Goal: Book appointment/travel/reservation

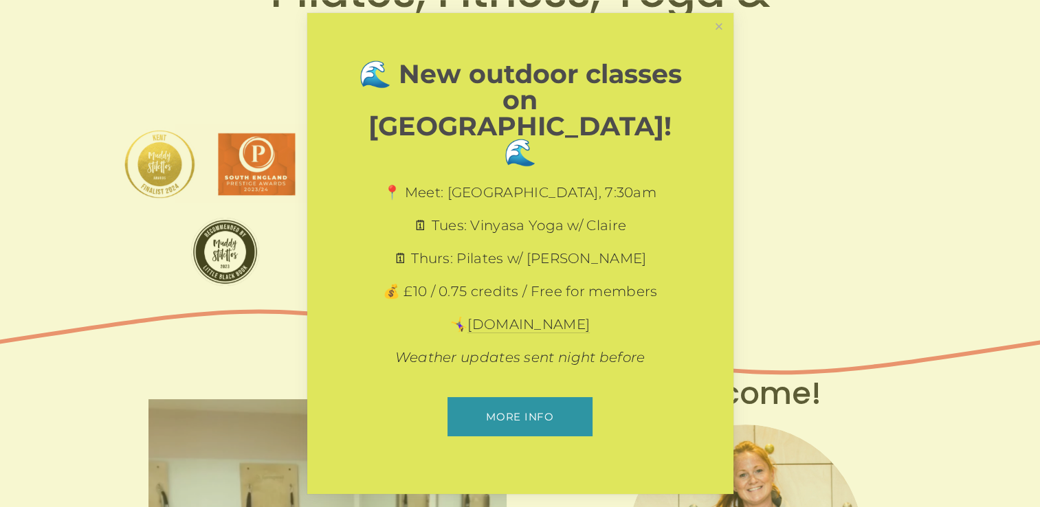
scroll to position [240, 0]
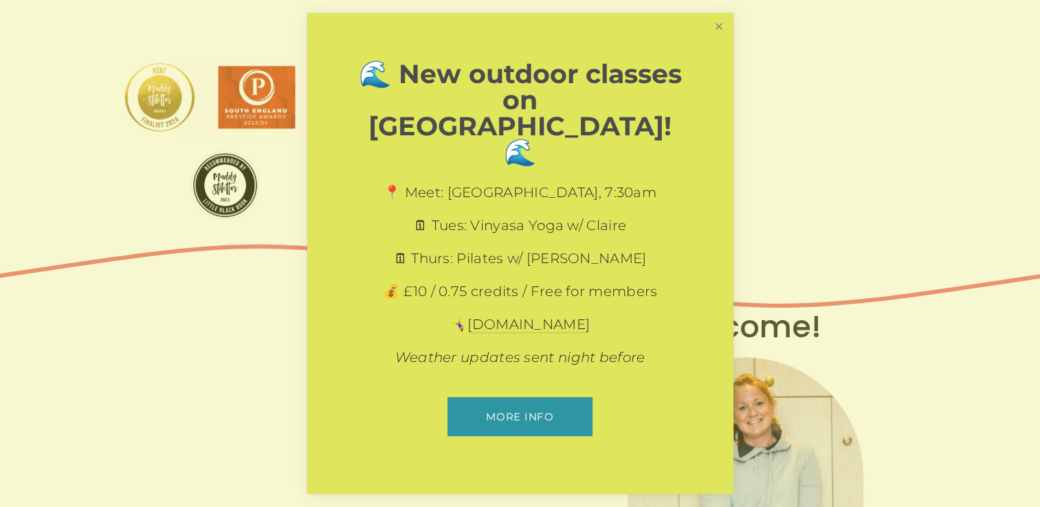
click at [713, 39] on link "Close" at bounding box center [719, 27] width 24 height 24
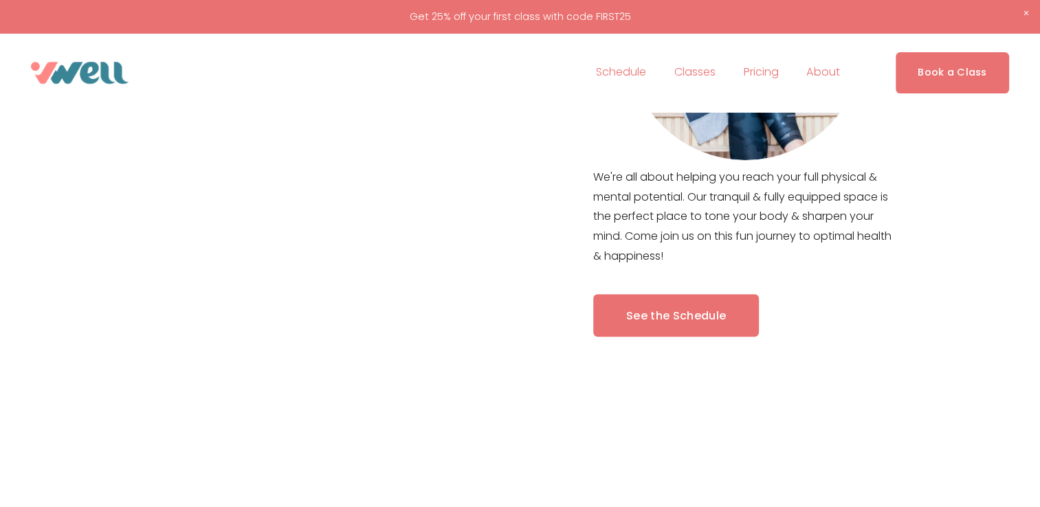
scroll to position [698, 0]
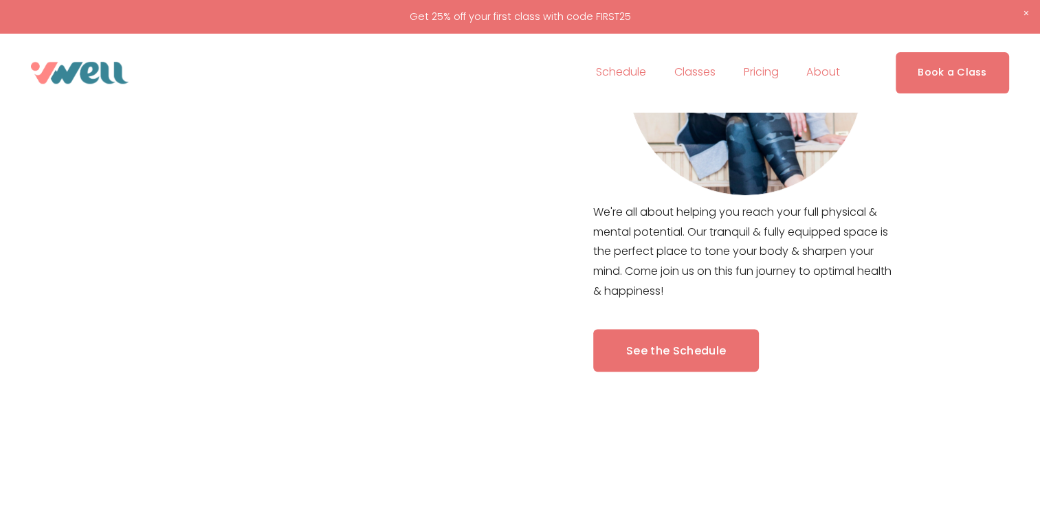
click at [686, 342] on link "See the Schedule" at bounding box center [676, 350] width 166 height 43
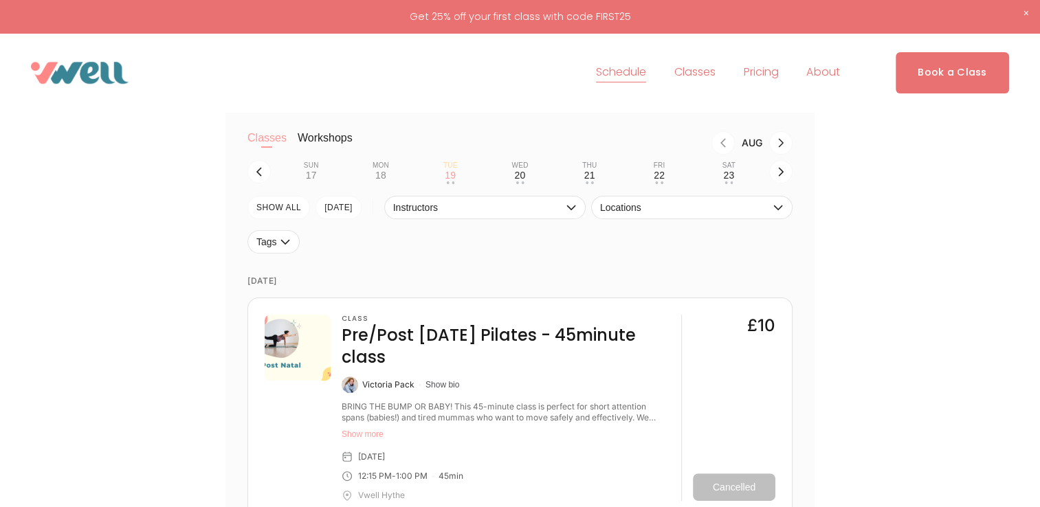
scroll to position [222, 0]
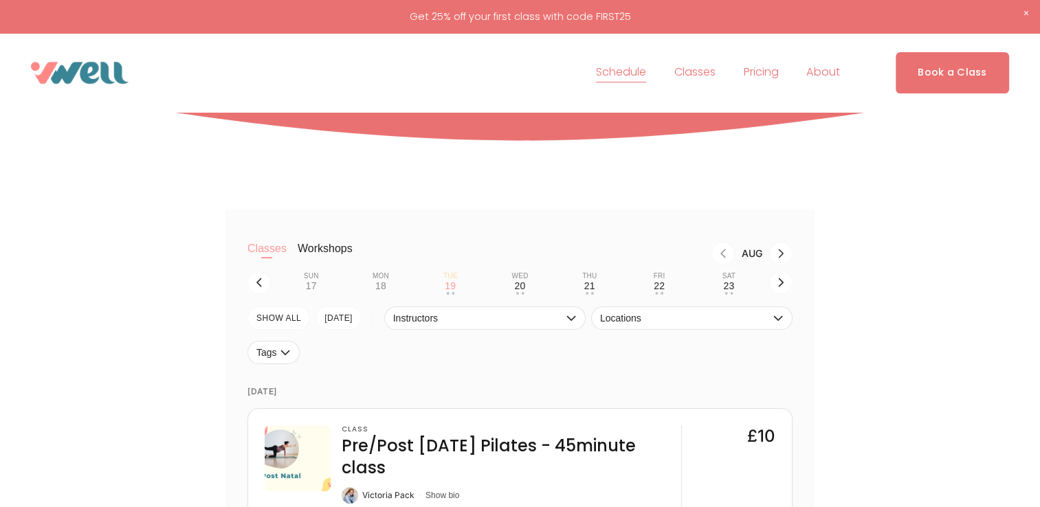
click at [940, 70] on link "Book a Class" at bounding box center [952, 72] width 113 height 41
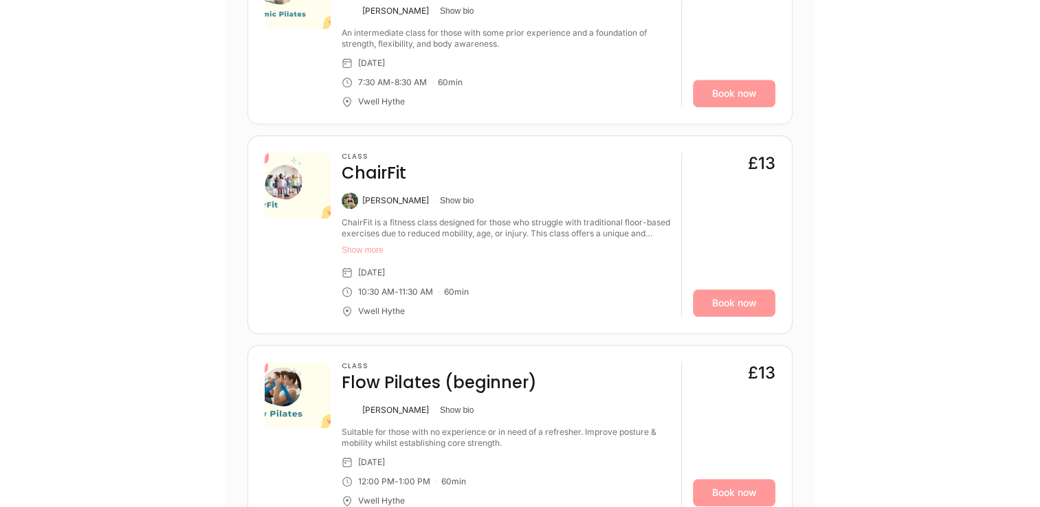
scroll to position [1364, 0]
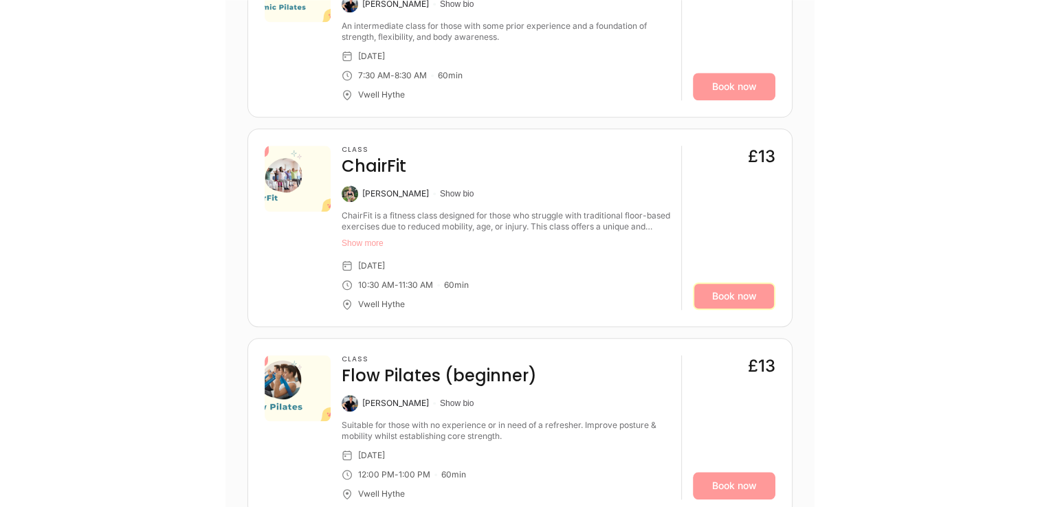
click at [716, 282] on link "Book now" at bounding box center [734, 295] width 82 height 27
